Goal: Check status: Check status

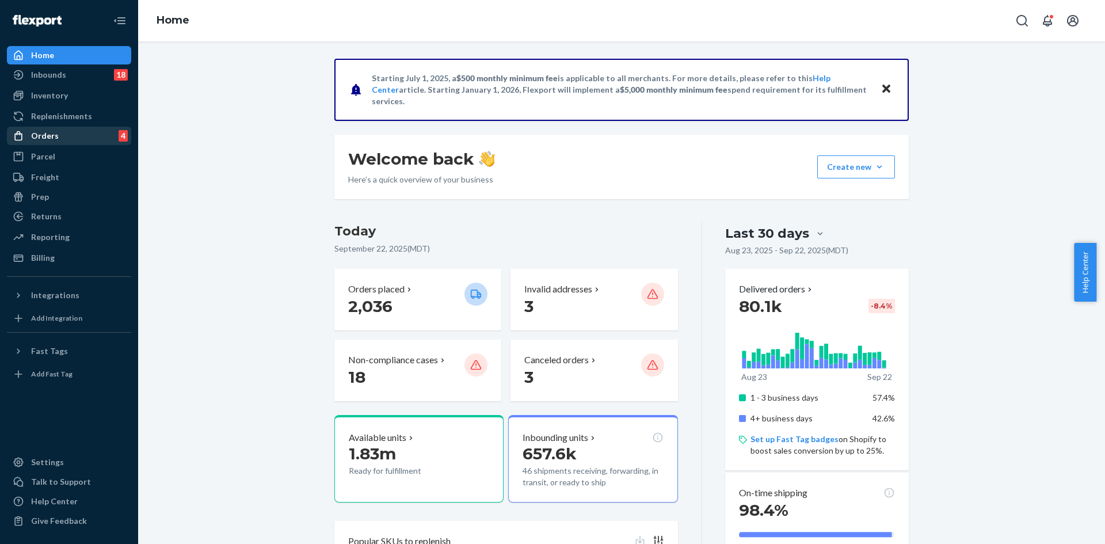
click at [71, 137] on div "Orders 4" at bounding box center [69, 136] width 122 height 16
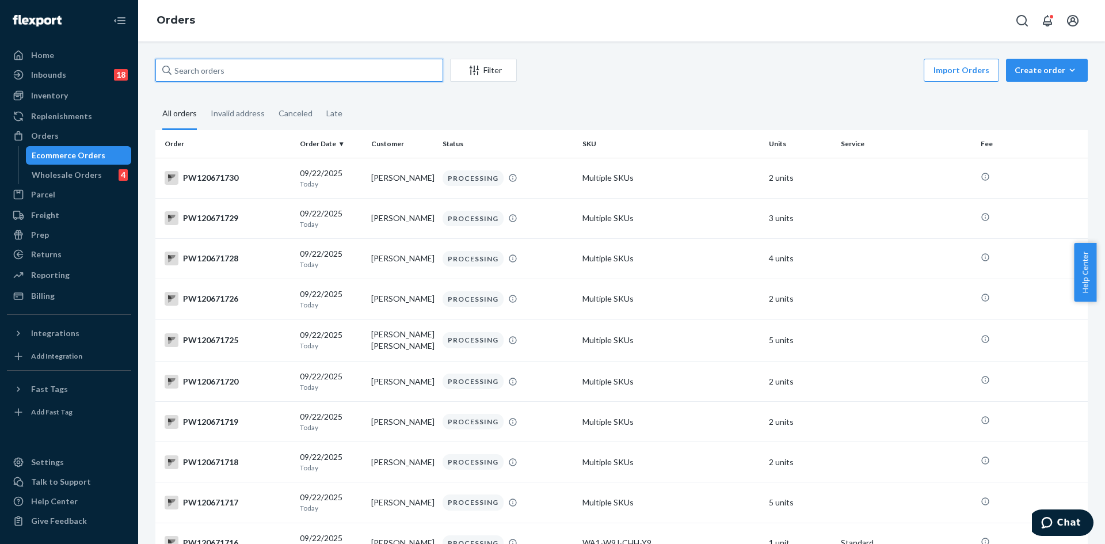
paste input "PW120567331"
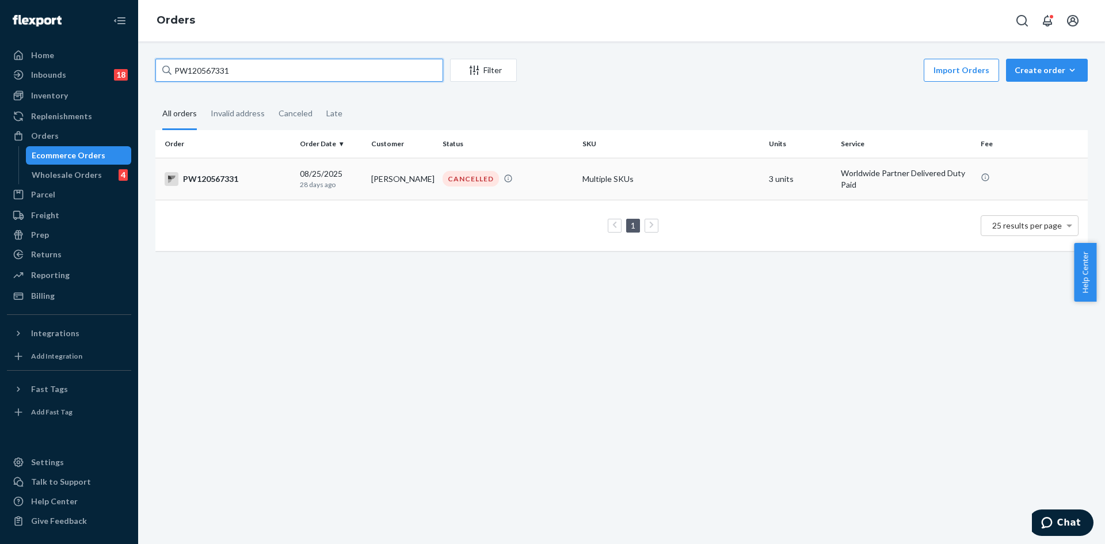
type input "PW120567331"
click at [412, 192] on td "[PERSON_NAME]" at bounding box center [402, 179] width 71 height 42
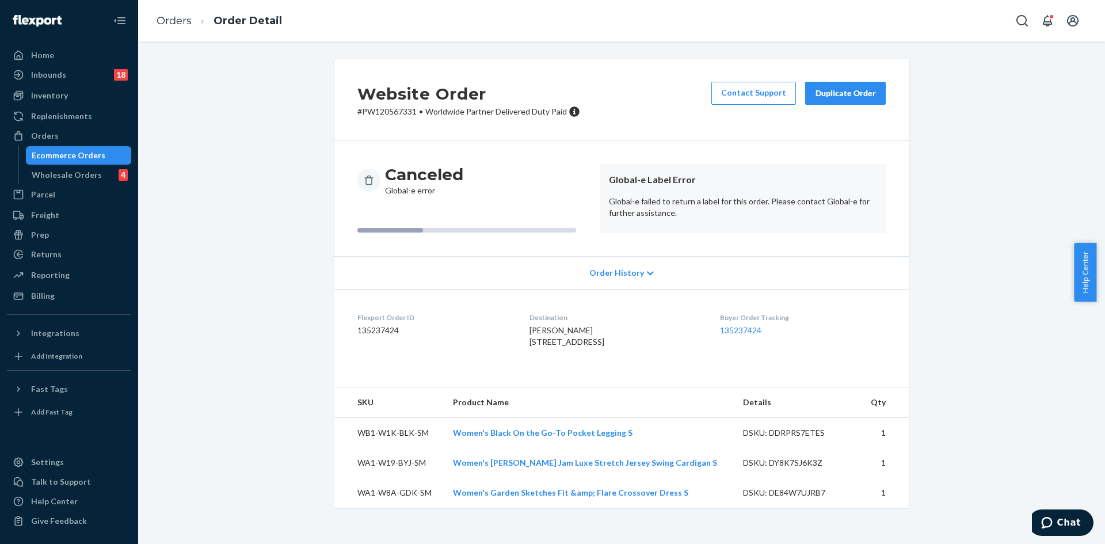
scroll to position [1, 0]
click at [388, 106] on p "# PW120567331 • Worldwide Partner Delivered Duty Paid" at bounding box center [468, 112] width 223 height 12
click at [390, 109] on p "# PW120567331 • Worldwide Partner Delivered Duty Paid" at bounding box center [468, 112] width 223 height 12
copy p "PW120567331"
click at [105, 150] on div "Ecommerce Orders" at bounding box center [79, 155] width 104 height 16
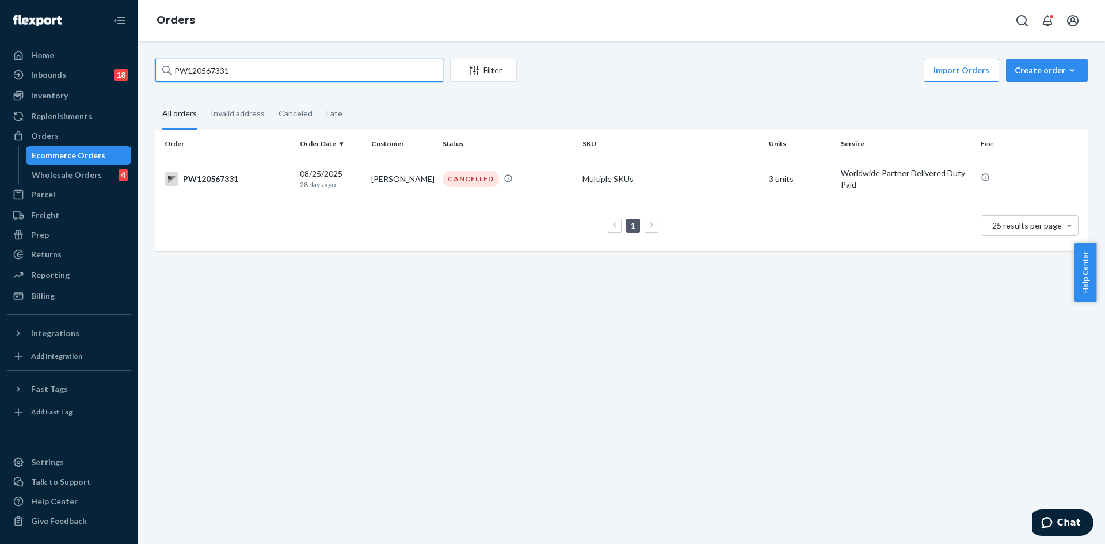
drag, startPoint x: 242, startPoint y: 70, endPoint x: 176, endPoint y: 85, distance: 67.9
click at [176, 85] on div "PW120567331 Filter Import Orders Create order Ecommerce order Removal order All…" at bounding box center [622, 161] width 950 height 204
click at [250, 68] on input "PW120567331" at bounding box center [299, 70] width 288 height 23
drag, startPoint x: 250, startPoint y: 68, endPoint x: 174, endPoint y: 74, distance: 76.2
click at [174, 74] on input "PW120567331" at bounding box center [299, 70] width 288 height 23
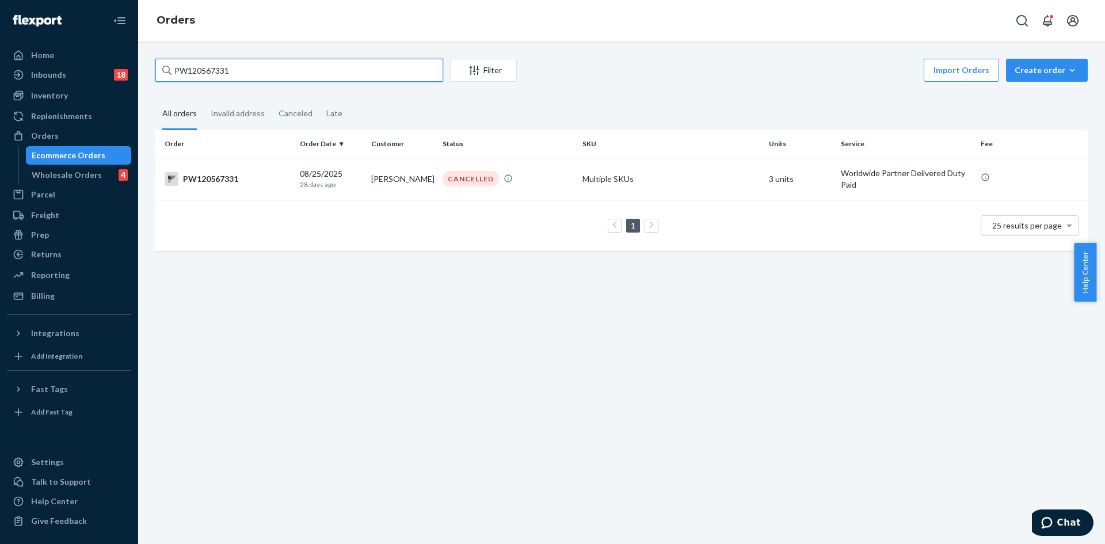
paste input "97732"
type input "PW120597732"
click at [282, 190] on td "PW120597732" at bounding box center [225, 179] width 140 height 42
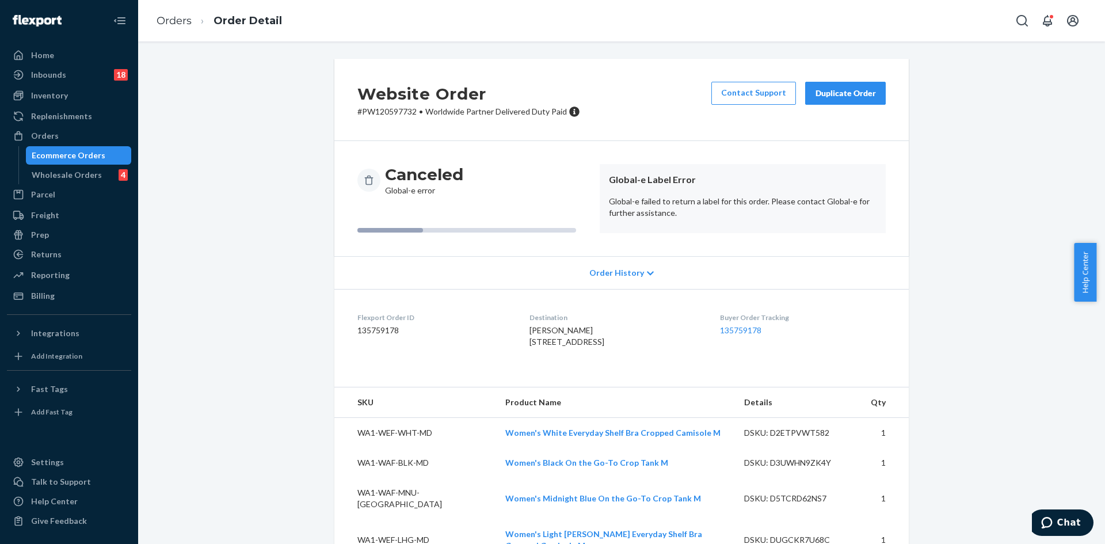
click at [77, 159] on div "Ecommerce Orders" at bounding box center [69, 156] width 74 height 12
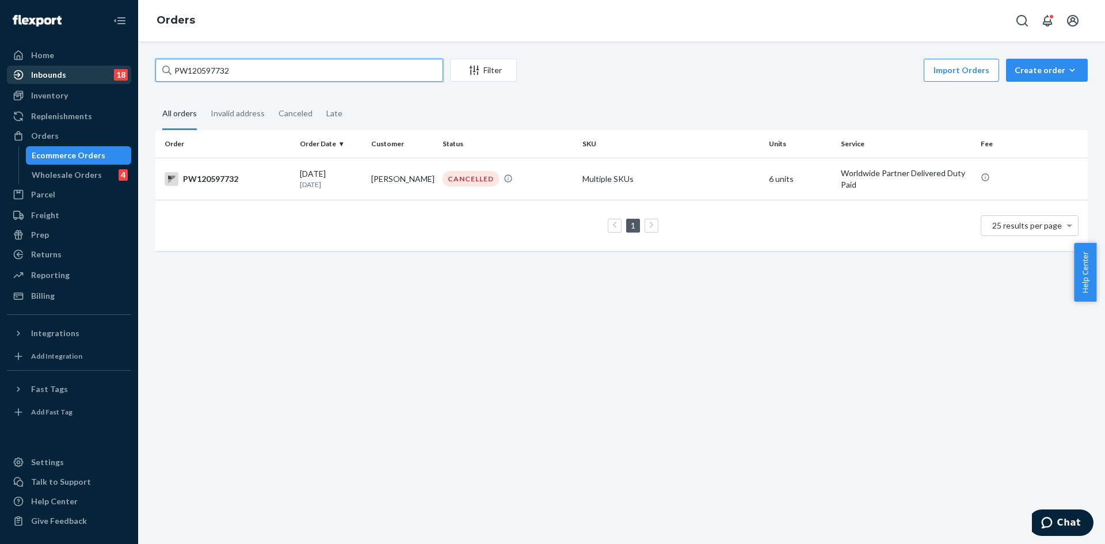
drag, startPoint x: 278, startPoint y: 75, endPoint x: 121, endPoint y: 73, distance: 156.6
click at [121, 73] on div "Home Inbounds 18 Shipping Plans Problems 18 Inventory Products Branded Packagin…" at bounding box center [552, 272] width 1105 height 544
paste input "602207"
type input "PW120602207"
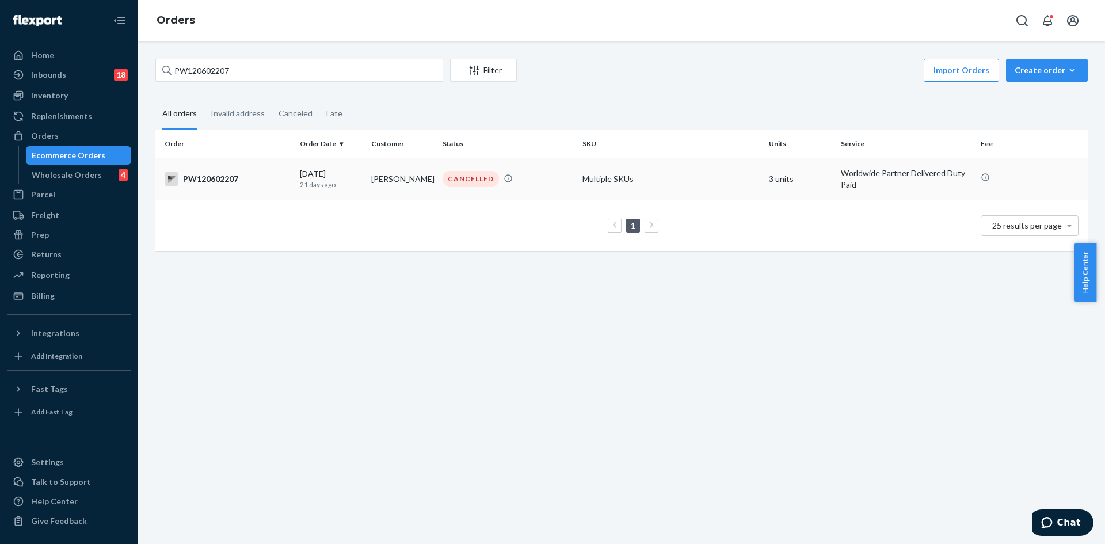
click at [363, 177] on td "[DATE] [DATE]" at bounding box center [330, 179] width 71 height 42
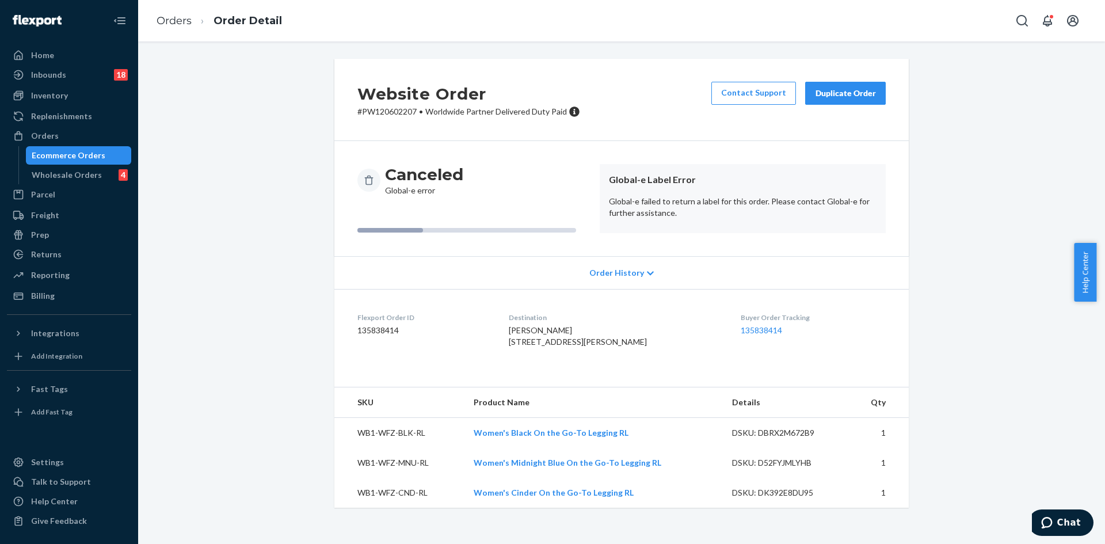
click at [78, 158] on div "Ecommerce Orders" at bounding box center [69, 156] width 74 height 12
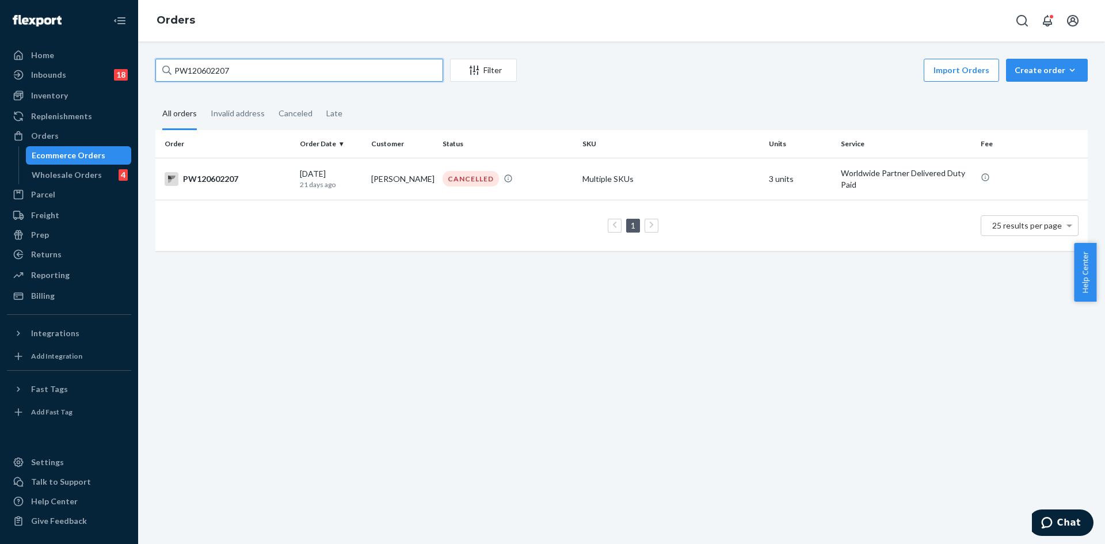
drag, startPoint x: 283, startPoint y: 79, endPoint x: 170, endPoint y: 85, distance: 112.4
click at [170, 85] on div "PW120602207 Filter Import Orders Create order Ecommerce order Removal order All…" at bounding box center [622, 161] width 950 height 204
paste input "577282"
type input "PW120577282"
click at [410, 182] on td "[PERSON_NAME]" at bounding box center [402, 179] width 71 height 42
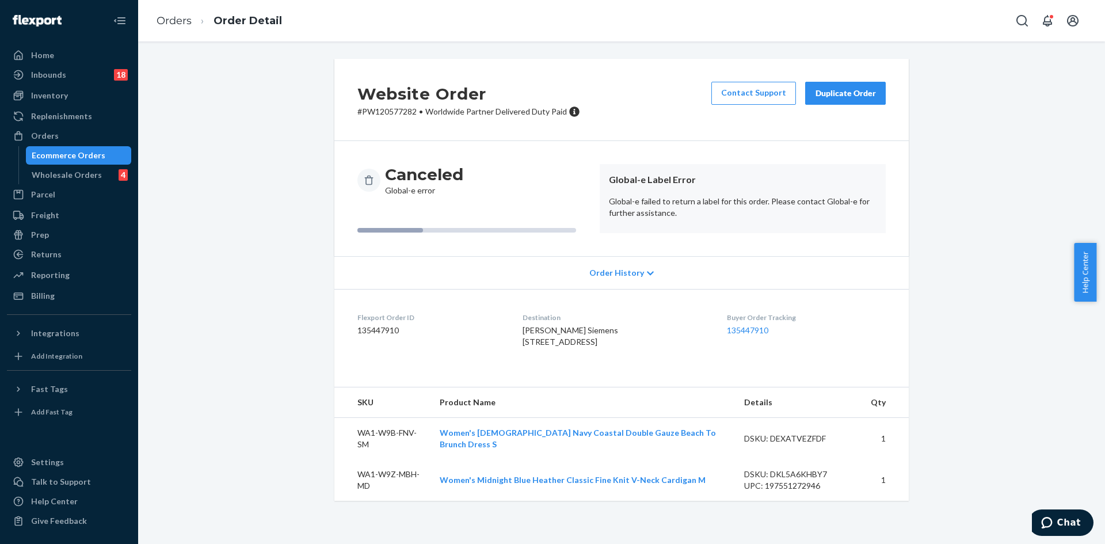
click at [79, 157] on div "Ecommerce Orders" at bounding box center [69, 156] width 74 height 12
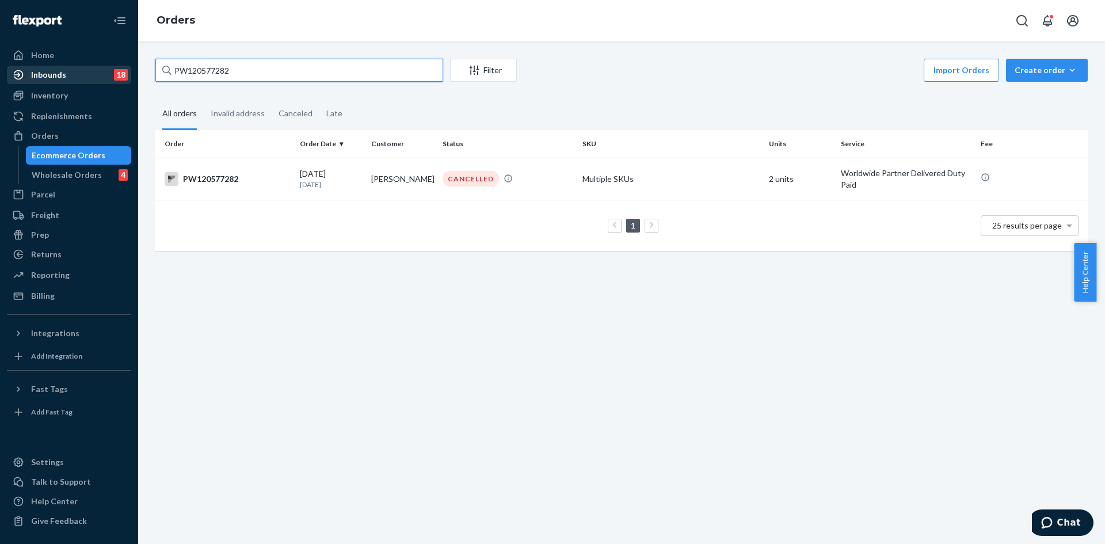
drag, startPoint x: 252, startPoint y: 73, endPoint x: 100, endPoint y: 78, distance: 152.6
click at [100, 78] on div "Home Inbounds 18 Shipping Plans Problems 18 Inventory Products Branded Packagin…" at bounding box center [552, 272] width 1105 height 544
paste input "67331"
type input "PW120567331"
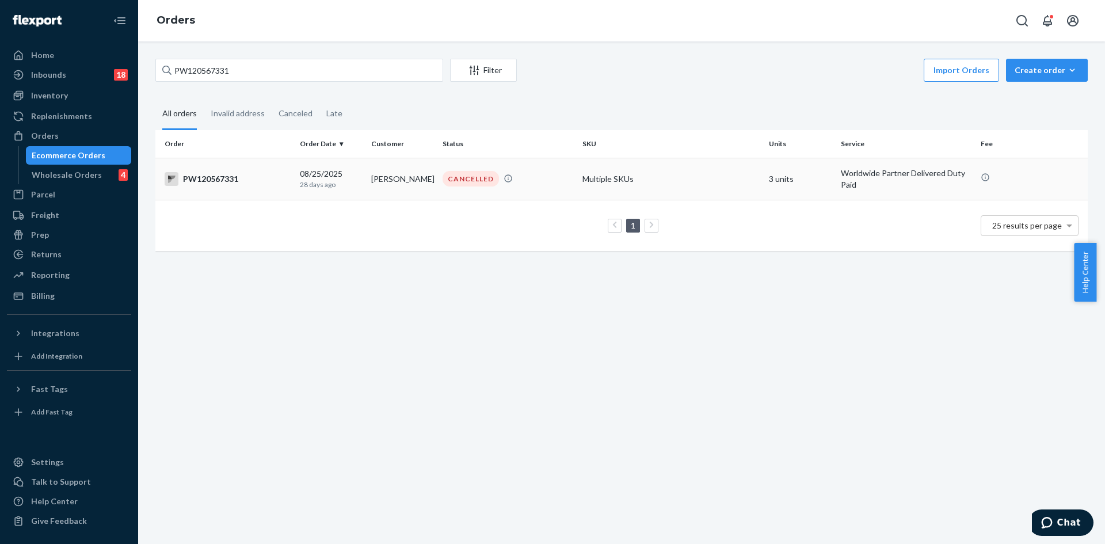
click at [536, 195] on td "CANCELLED" at bounding box center [508, 179] width 140 height 42
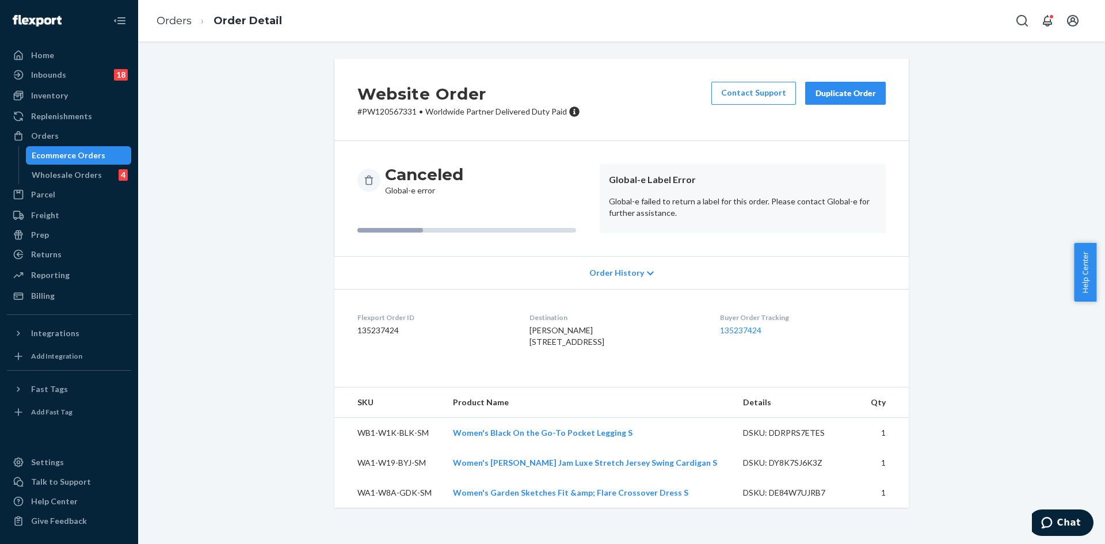
click at [67, 157] on div "Ecommerce Orders" at bounding box center [69, 156] width 74 height 12
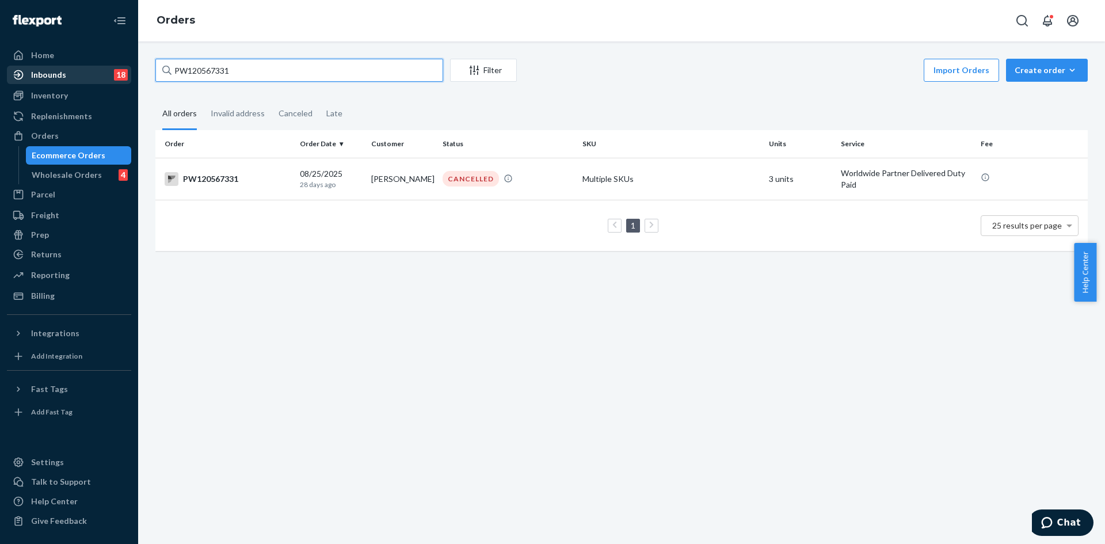
drag, startPoint x: 284, startPoint y: 68, endPoint x: 111, endPoint y: 80, distance: 173.7
click at [111, 80] on div "Home Inbounds 18 Shipping Plans Problems 18 Inventory Products Branded Packagin…" at bounding box center [552, 272] width 1105 height 544
paste input "00780"
type input "PW120500780"
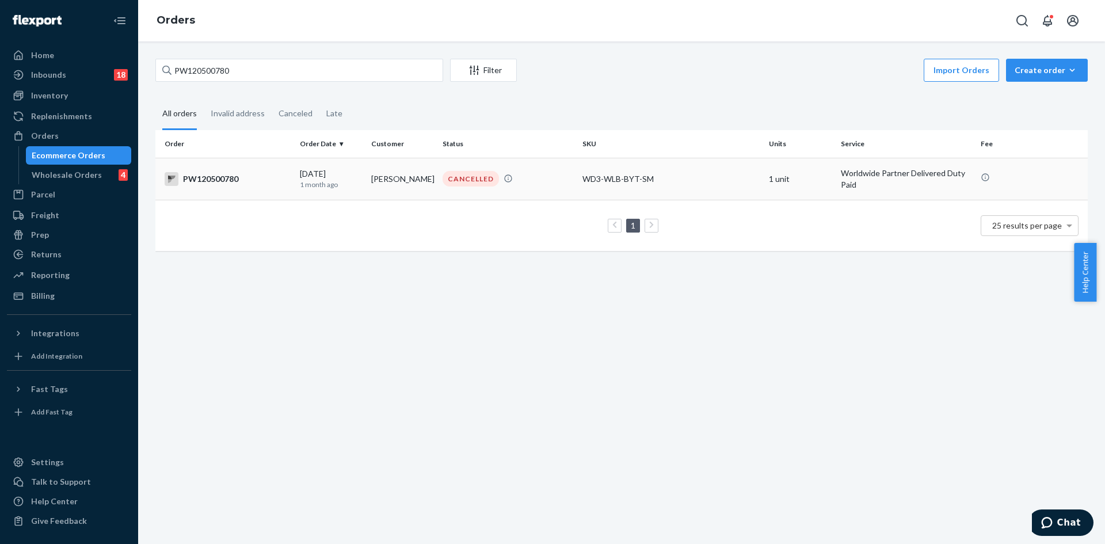
click at [520, 193] on td "CANCELLED" at bounding box center [508, 179] width 140 height 42
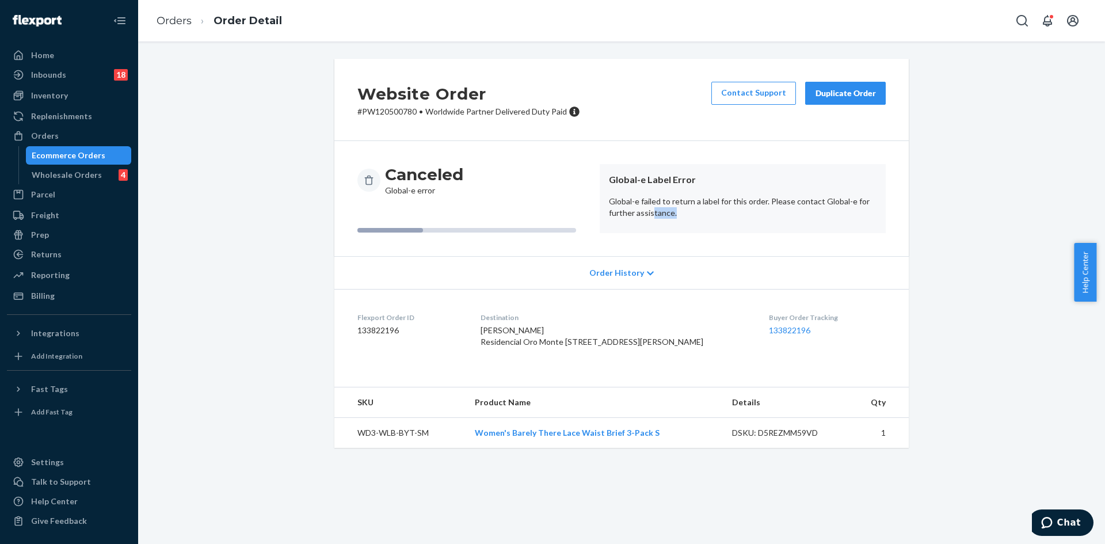
drag, startPoint x: 679, startPoint y: 221, endPoint x: 649, endPoint y: 212, distance: 31.7
click at [649, 212] on article "Global-e Label Error Global-e failed to return a label for this order. Please c…" at bounding box center [743, 198] width 286 height 69
click at [746, 212] on p "Global-e failed to return a label for this order. Please contact Global-e for f…" at bounding box center [743, 207] width 268 height 23
drag, startPoint x: 763, startPoint y: 201, endPoint x: 605, endPoint y: 180, distance: 159.8
click at [605, 180] on article "Global-e Label Error Global-e failed to return a label for this order. Please c…" at bounding box center [743, 198] width 286 height 69
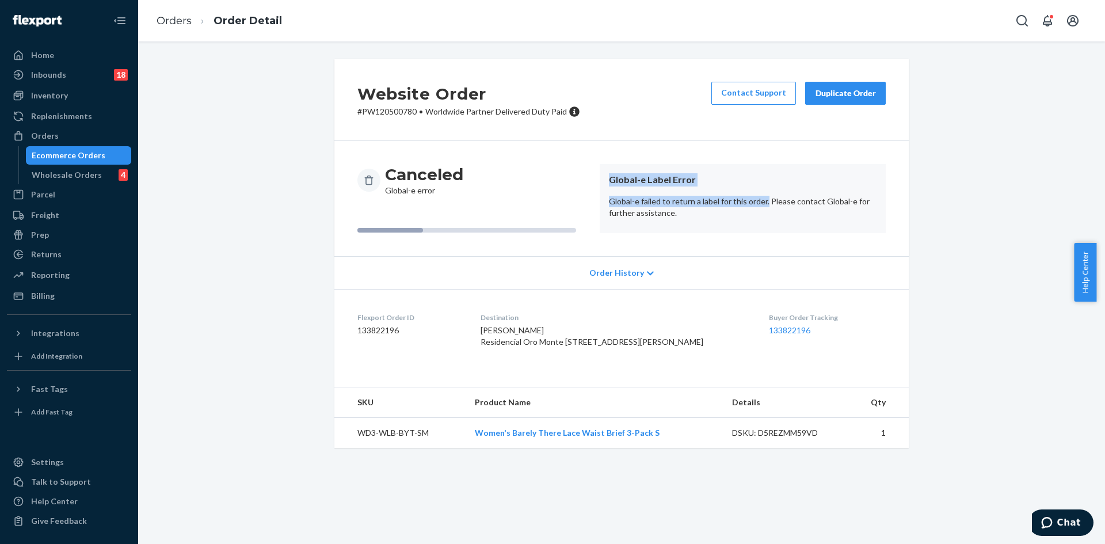
copy article "Global-e Label Error Global-e failed to return a label for this order."
click at [79, 148] on div "Ecommerce Orders" at bounding box center [79, 155] width 104 height 16
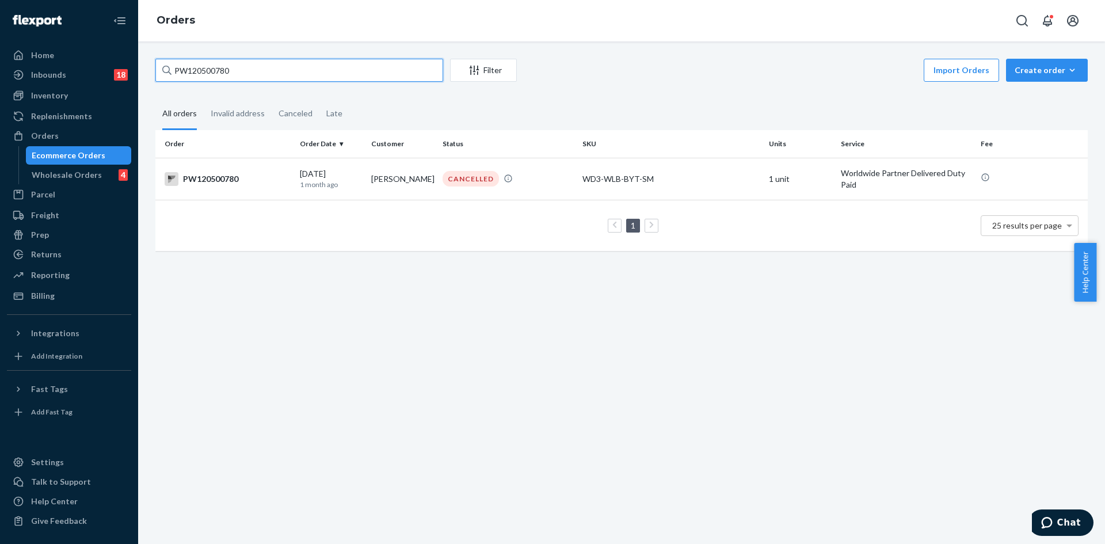
drag, startPoint x: 253, startPoint y: 68, endPoint x: -50, endPoint y: 121, distance: 307.5
click at [0, 121] on html "Home Inbounds 18 Shipping Plans Problems 18 Inventory Products Branded Packagin…" at bounding box center [552, 272] width 1105 height 544
paste input "643832"
type input "PW120643832"
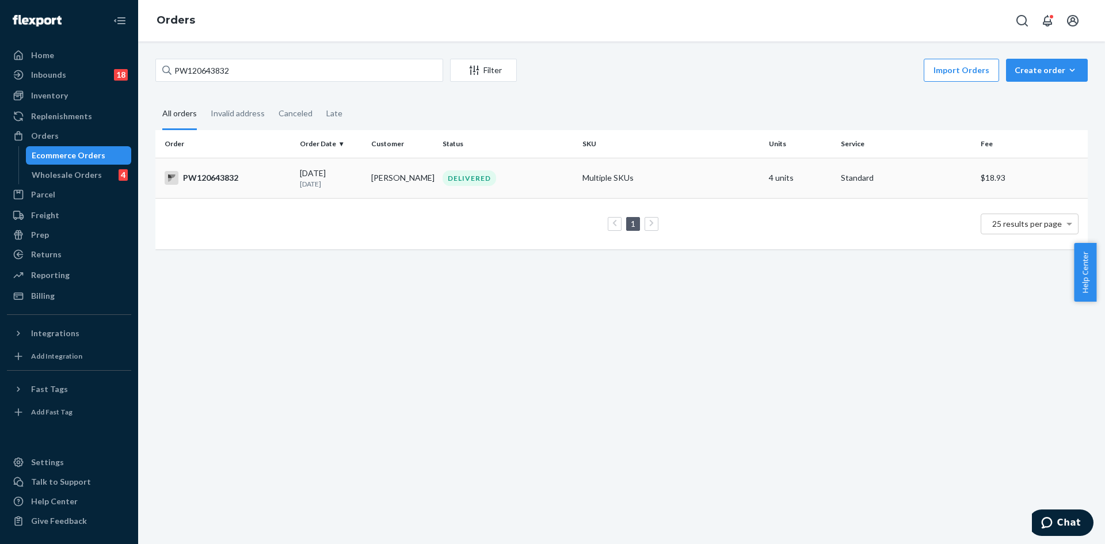
click at [538, 163] on td "DELIVERED" at bounding box center [508, 178] width 140 height 40
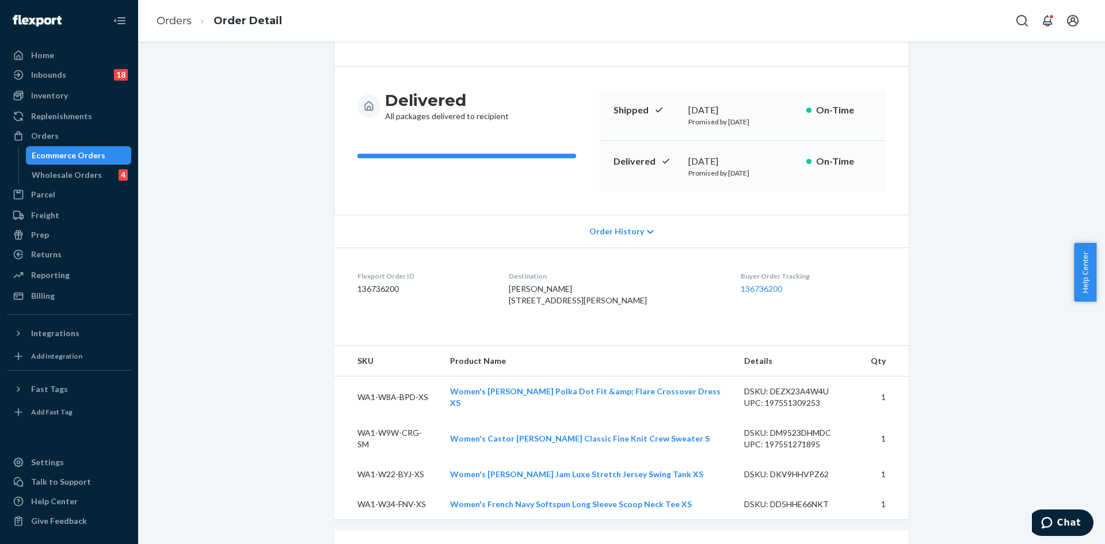
scroll to position [28, 0]
